Goal: Information Seeking & Learning: Learn about a topic

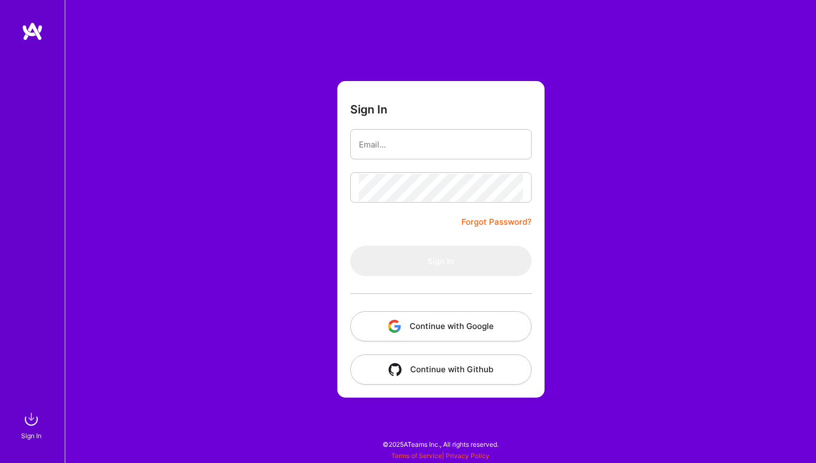
type input "[EMAIL_ADDRESS][DOMAIN_NAME]"
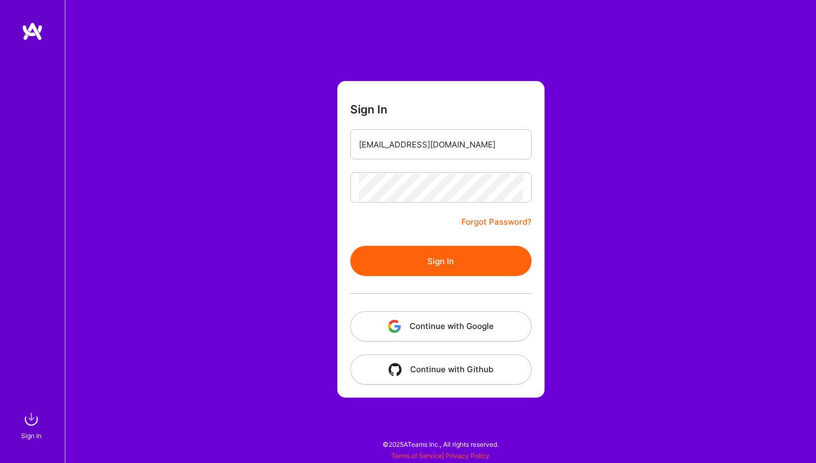
click at [402, 144] on input "[EMAIL_ADDRESS][DOMAIN_NAME]" at bounding box center [441, 145] width 164 height 28
click at [405, 263] on button "Sign In" at bounding box center [440, 261] width 181 height 30
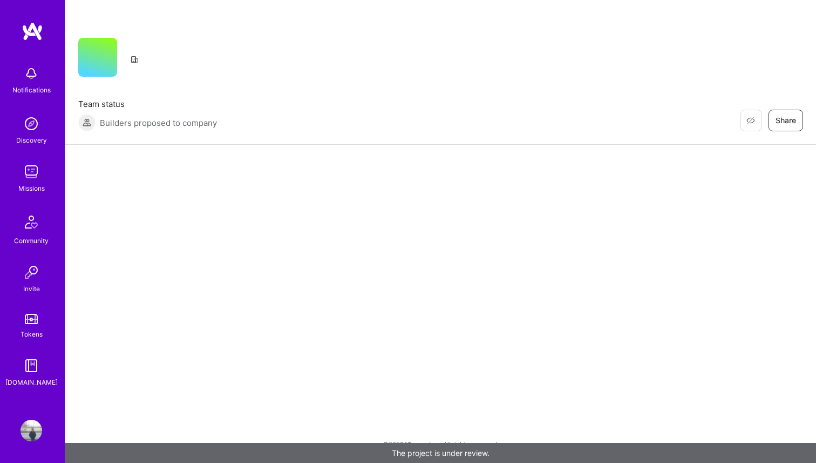
click at [35, 178] on img at bounding box center [32, 172] width 22 height 22
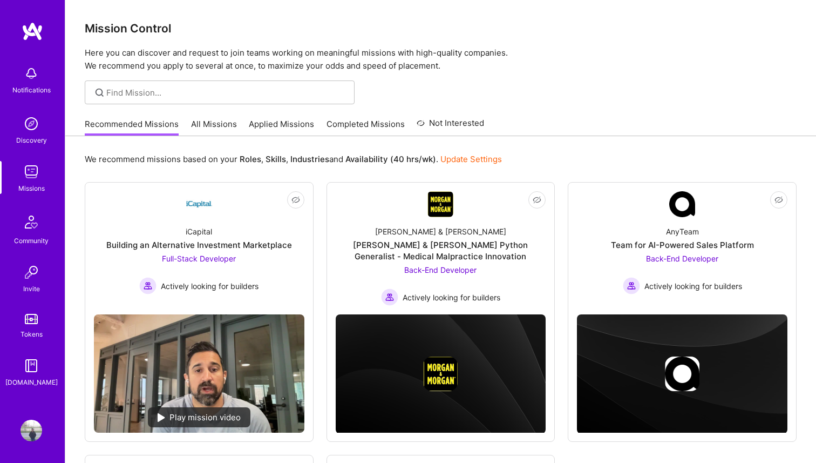
click at [200, 123] on link "All Missions" at bounding box center [214, 127] width 46 height 18
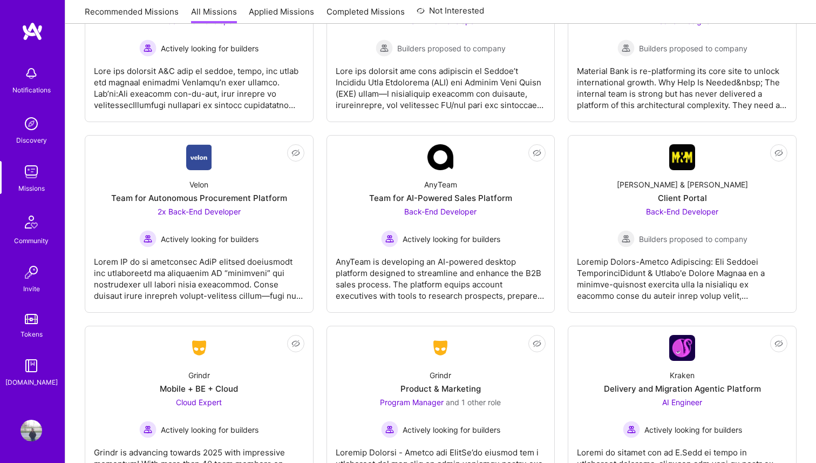
scroll to position [2693, 0]
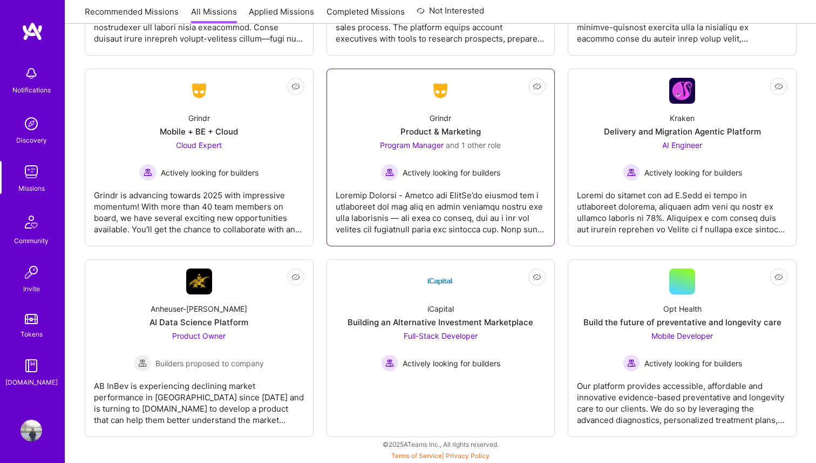
click at [463, 119] on div "Grindr Product & Marketing Program Manager and 1 other role Actively looking fo…" at bounding box center [441, 142] width 211 height 77
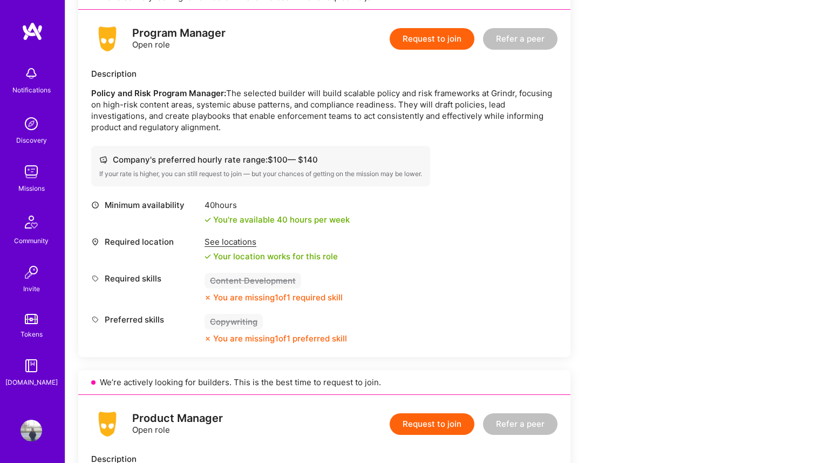
scroll to position [63, 0]
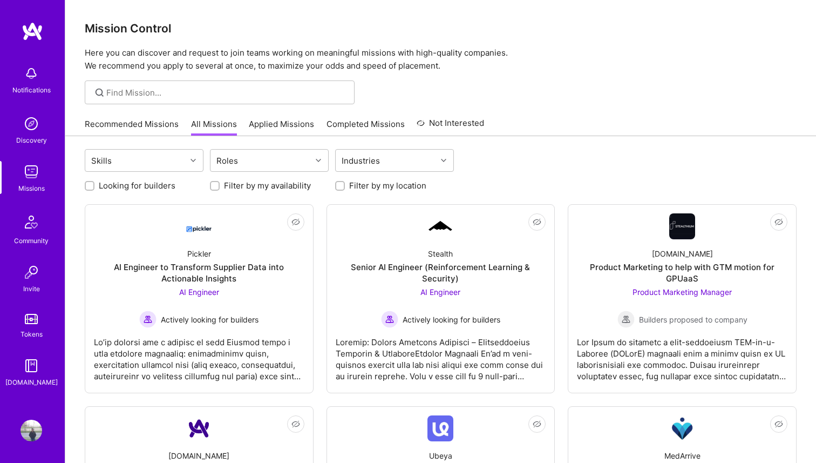
click at [33, 180] on img at bounding box center [32, 172] width 22 height 22
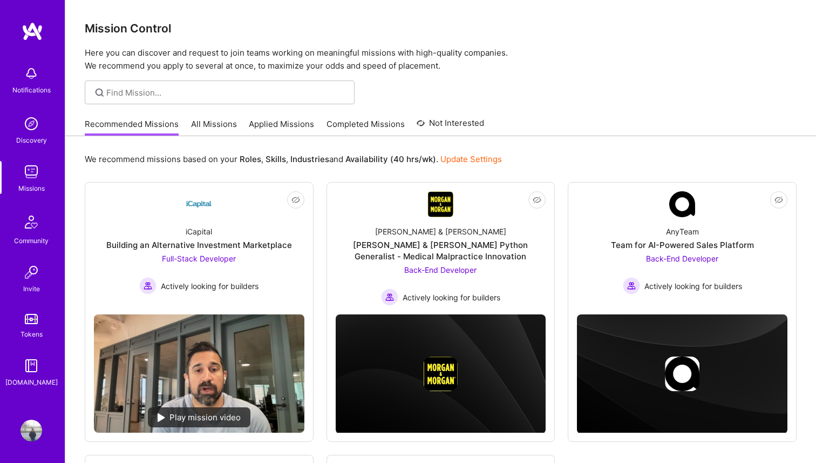
click at [35, 130] on img at bounding box center [32, 124] width 22 height 22
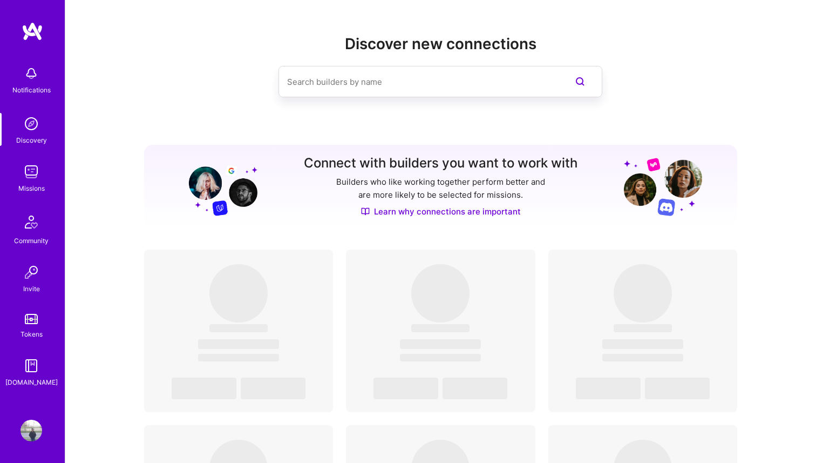
click at [33, 183] on div "Missions" at bounding box center [31, 188] width 26 height 11
